Goal: Check status: Check status

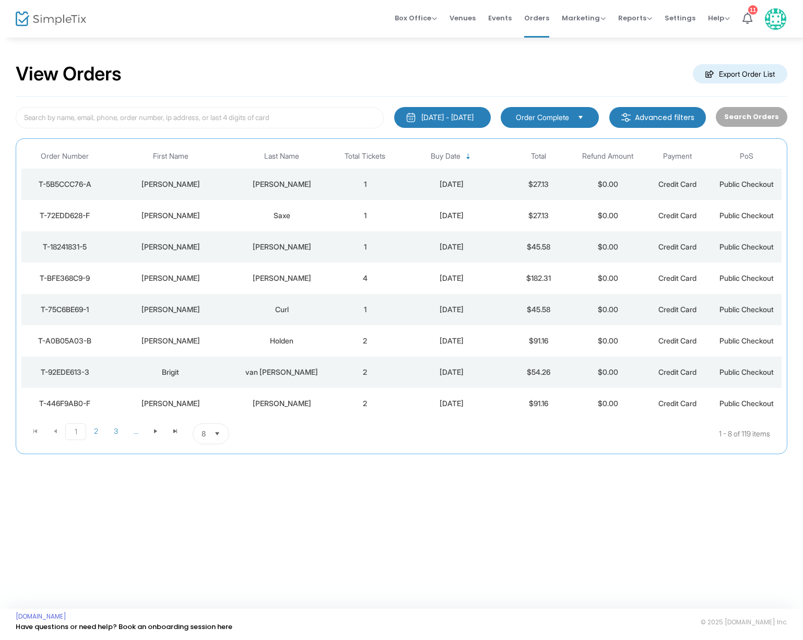
click at [281, 185] on div "Hess" at bounding box center [282, 184] width 92 height 10
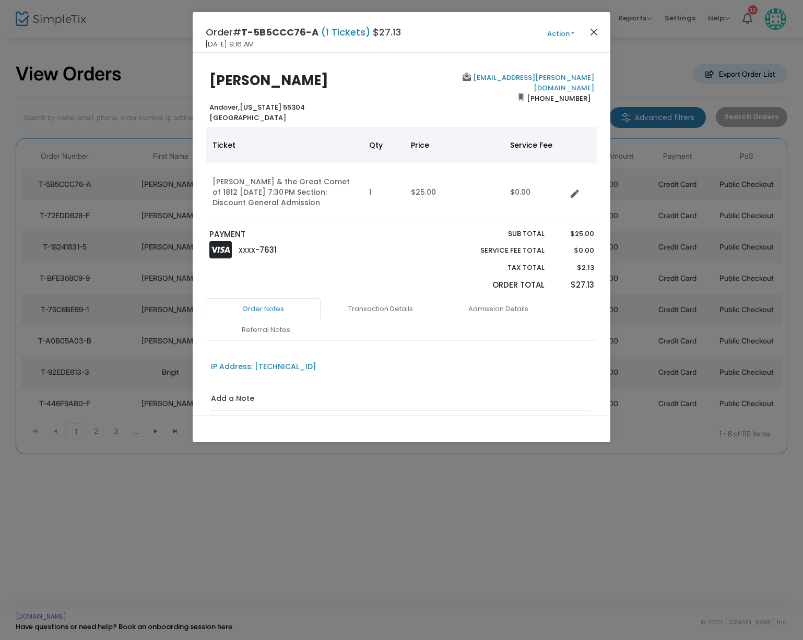
click at [598, 33] on button "Close" at bounding box center [594, 32] width 14 height 14
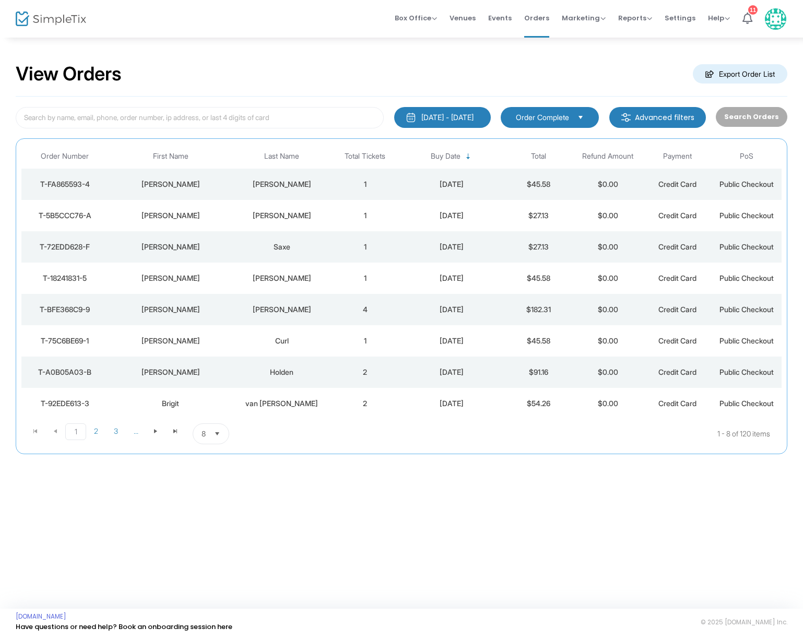
click at [273, 180] on div "[PERSON_NAME]" at bounding box center [282, 184] width 92 height 10
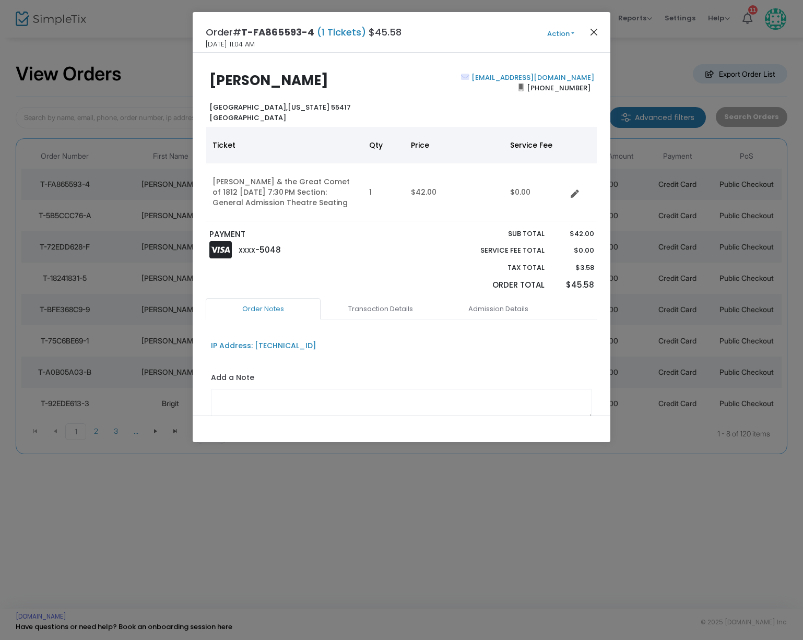
click at [594, 30] on button "Close" at bounding box center [594, 32] width 14 height 14
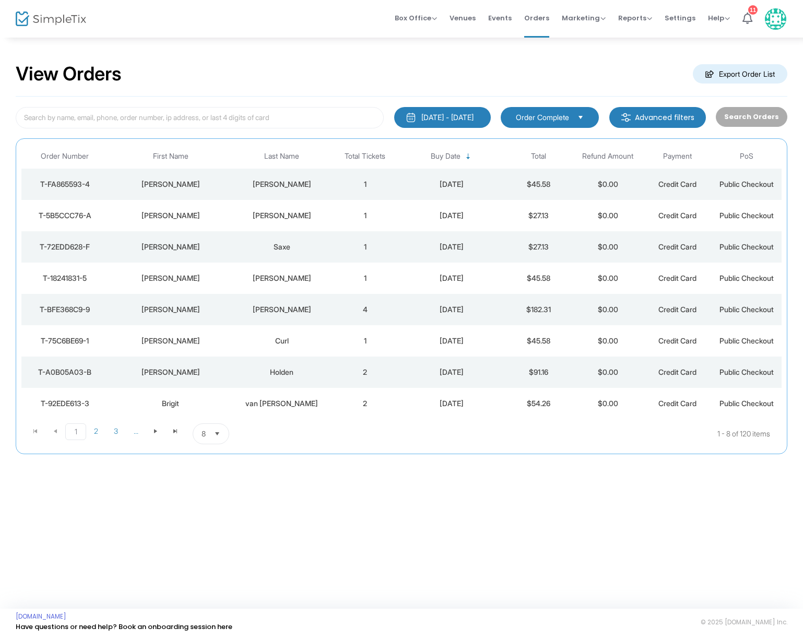
click at [358, 183] on td "1" at bounding box center [364, 184] width 69 height 31
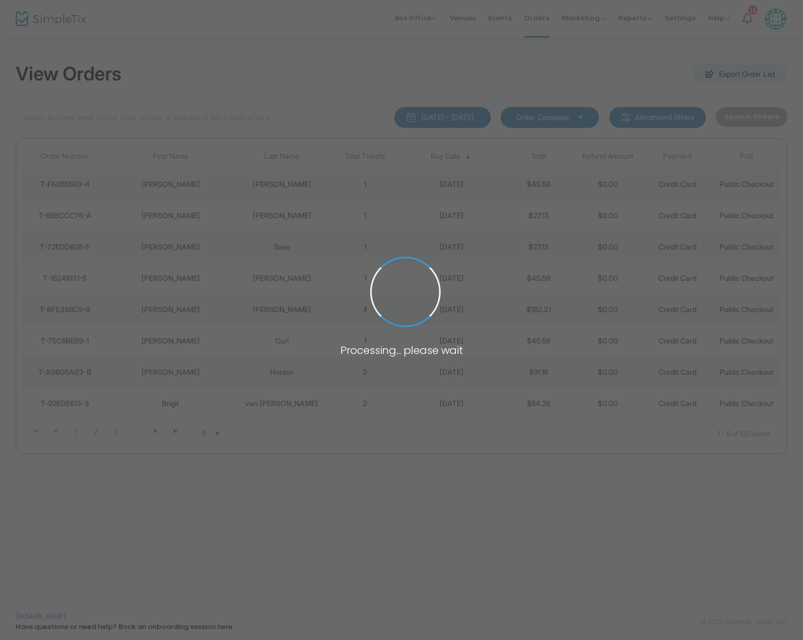
click at [358, 183] on span at bounding box center [401, 320] width 803 height 640
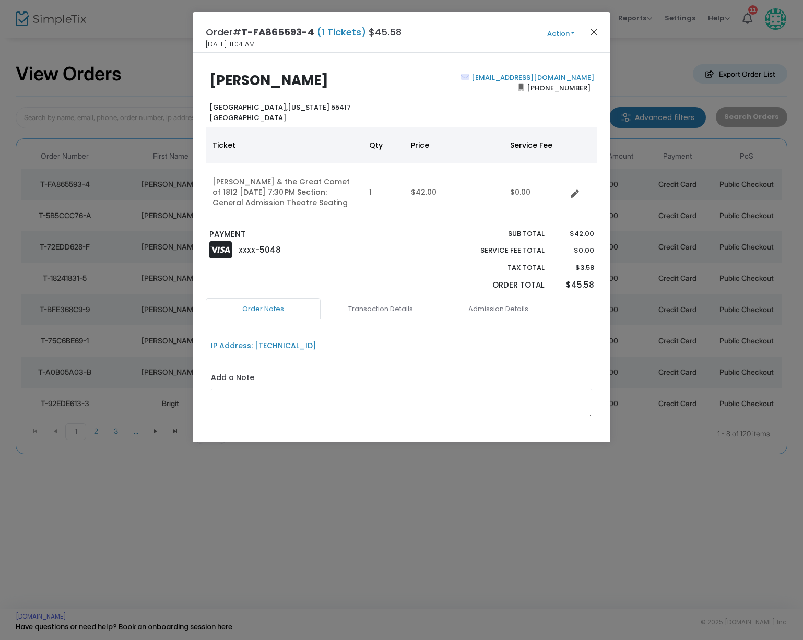
click at [593, 28] on button "Close" at bounding box center [594, 32] width 14 height 14
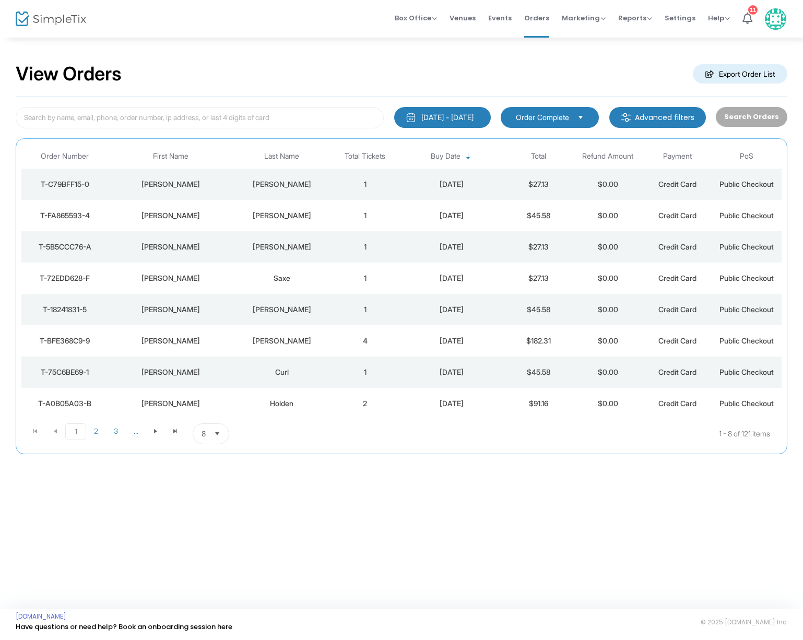
click at [283, 177] on td "[PERSON_NAME]" at bounding box center [281, 184] width 97 height 31
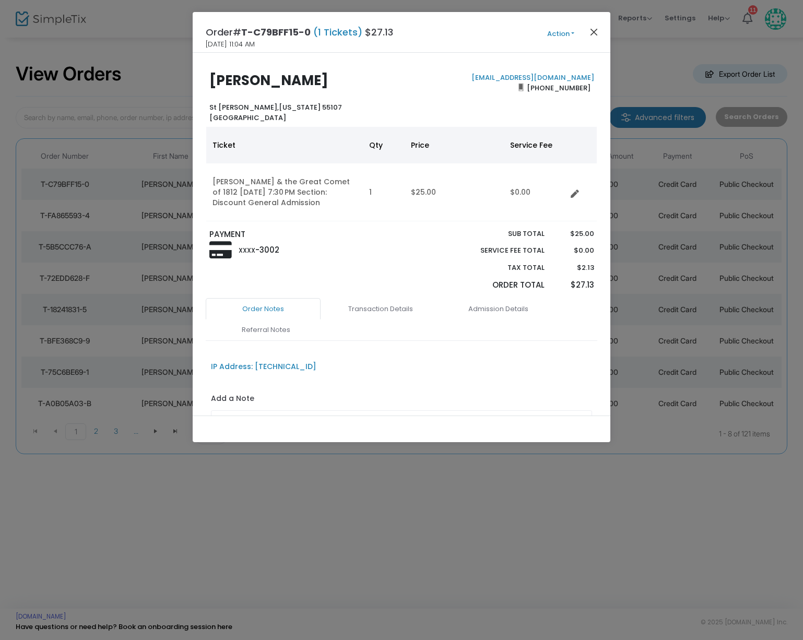
click at [594, 31] on button "Close" at bounding box center [594, 32] width 14 height 14
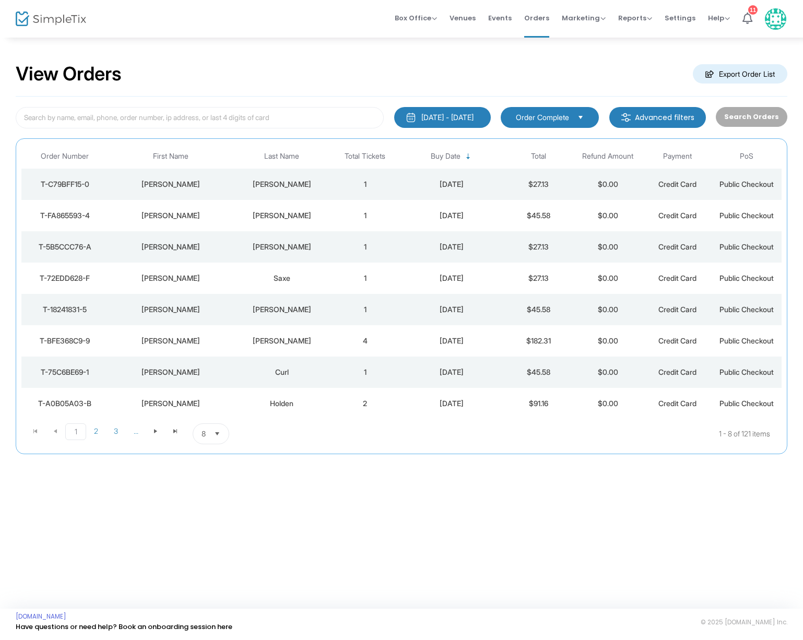
drag, startPoint x: 504, startPoint y: 19, endPoint x: 439, endPoint y: 2, distance: 67.6
click at [504, 19] on span "Events" at bounding box center [499, 18] width 23 height 27
click at [289, 187] on div "Kofmehl" at bounding box center [282, 184] width 92 height 10
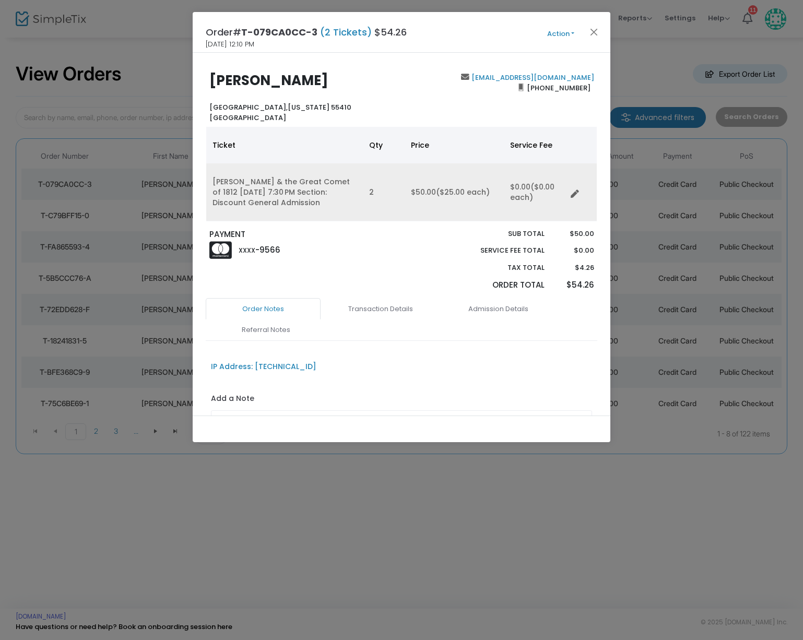
click at [281, 192] on td "Natasha, Pierre & the Great Comet of 1812 11/21/2025 7:30 PM Section: Discount …" at bounding box center [284, 192] width 157 height 58
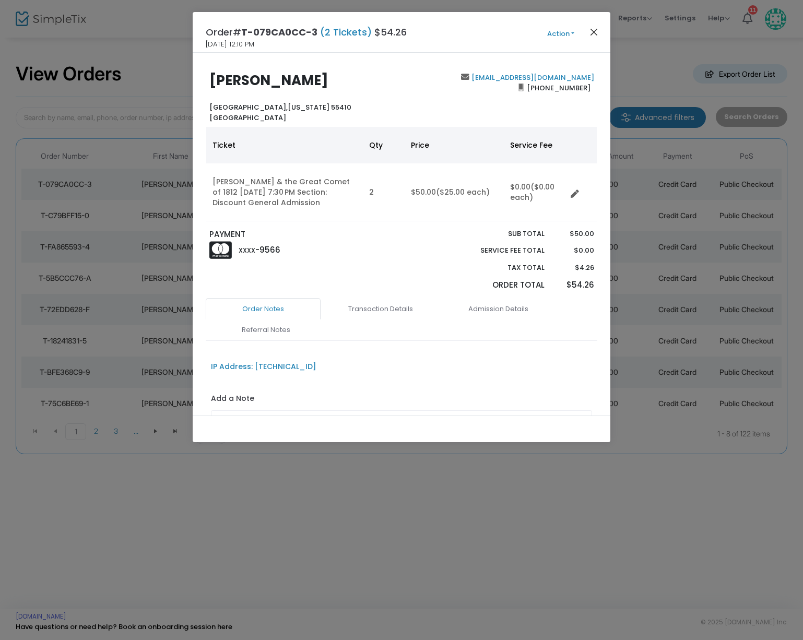
click at [593, 32] on button "Close" at bounding box center [594, 32] width 14 height 14
